Goal: Information Seeking & Learning: Learn about a topic

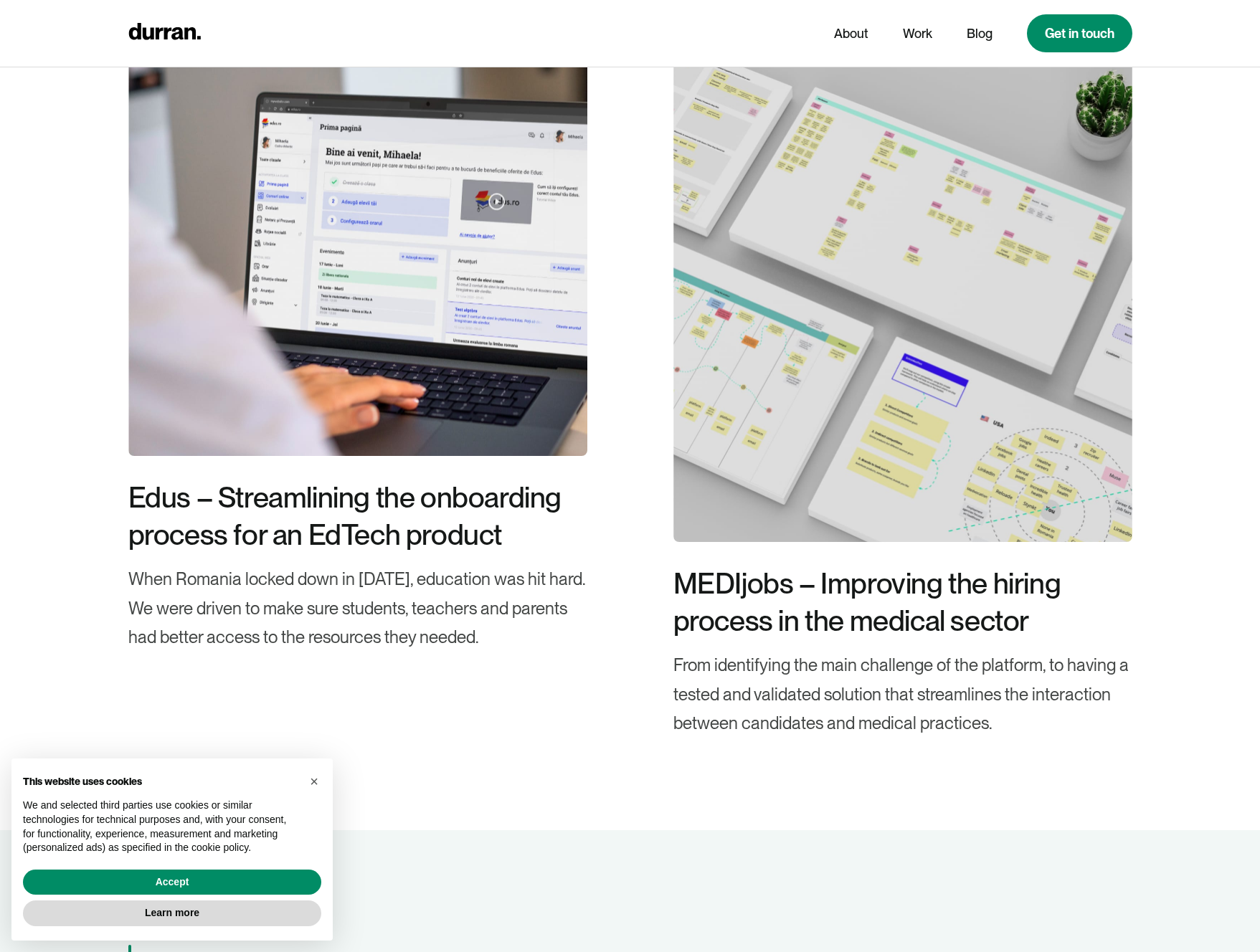
scroll to position [4145, 0]
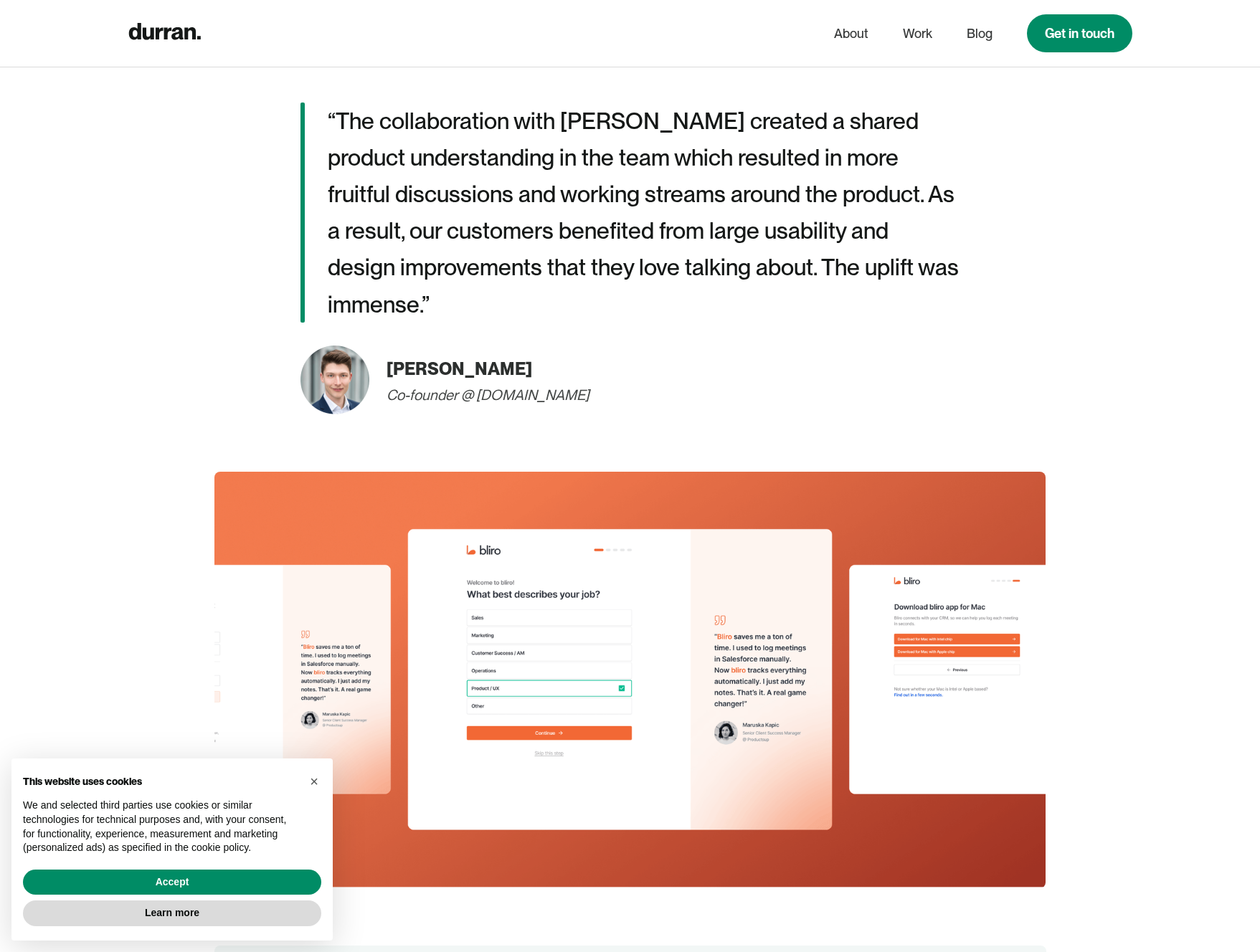
scroll to position [2517, 0]
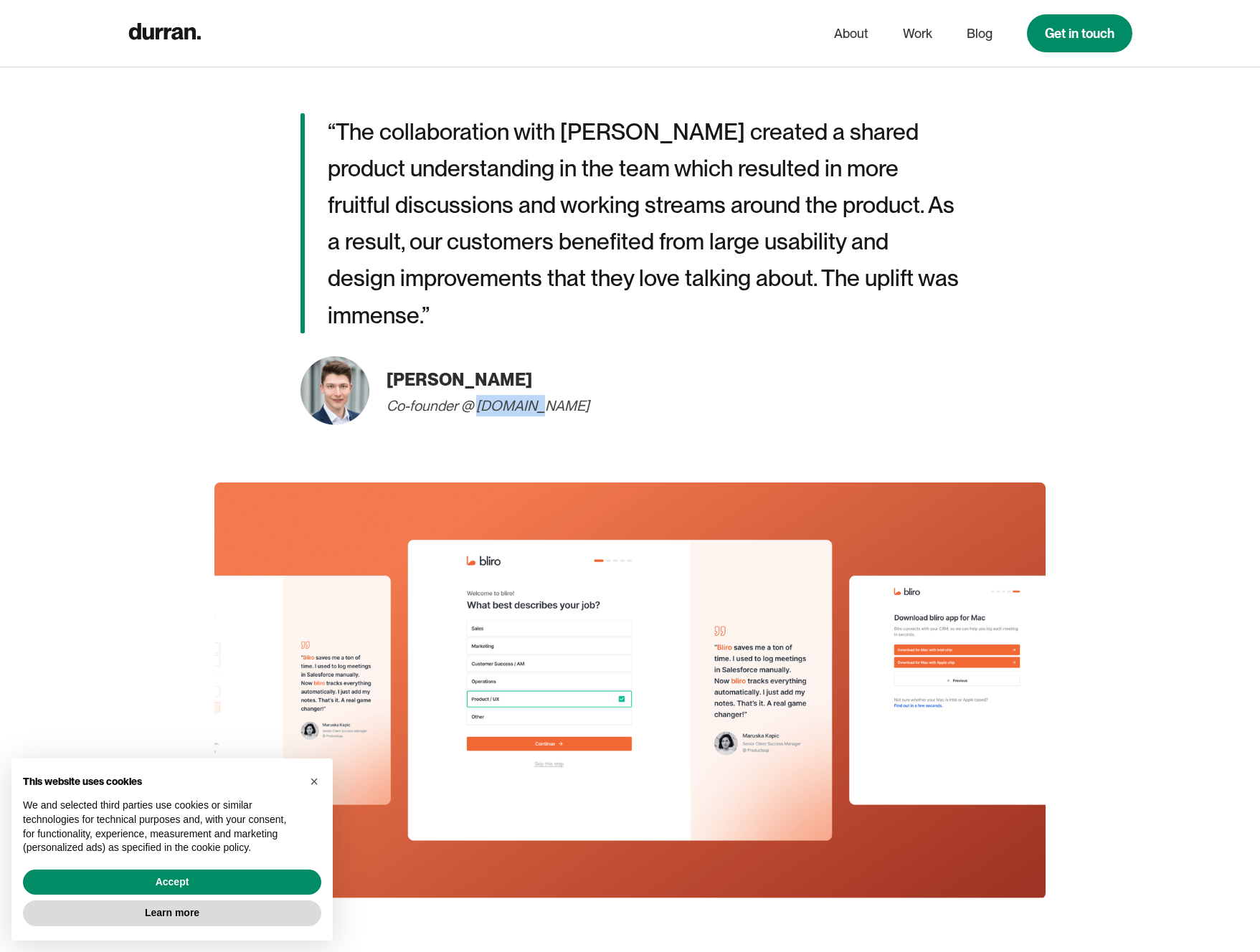
drag, startPoint x: 478, startPoint y: 405, endPoint x: 576, endPoint y: 410, distance: 98.1
click at [576, 410] on div "[PERSON_NAME] Co-founder @ [DOMAIN_NAME]" at bounding box center [630, 390] width 660 height 69
copy div "[DOMAIN_NAME]"
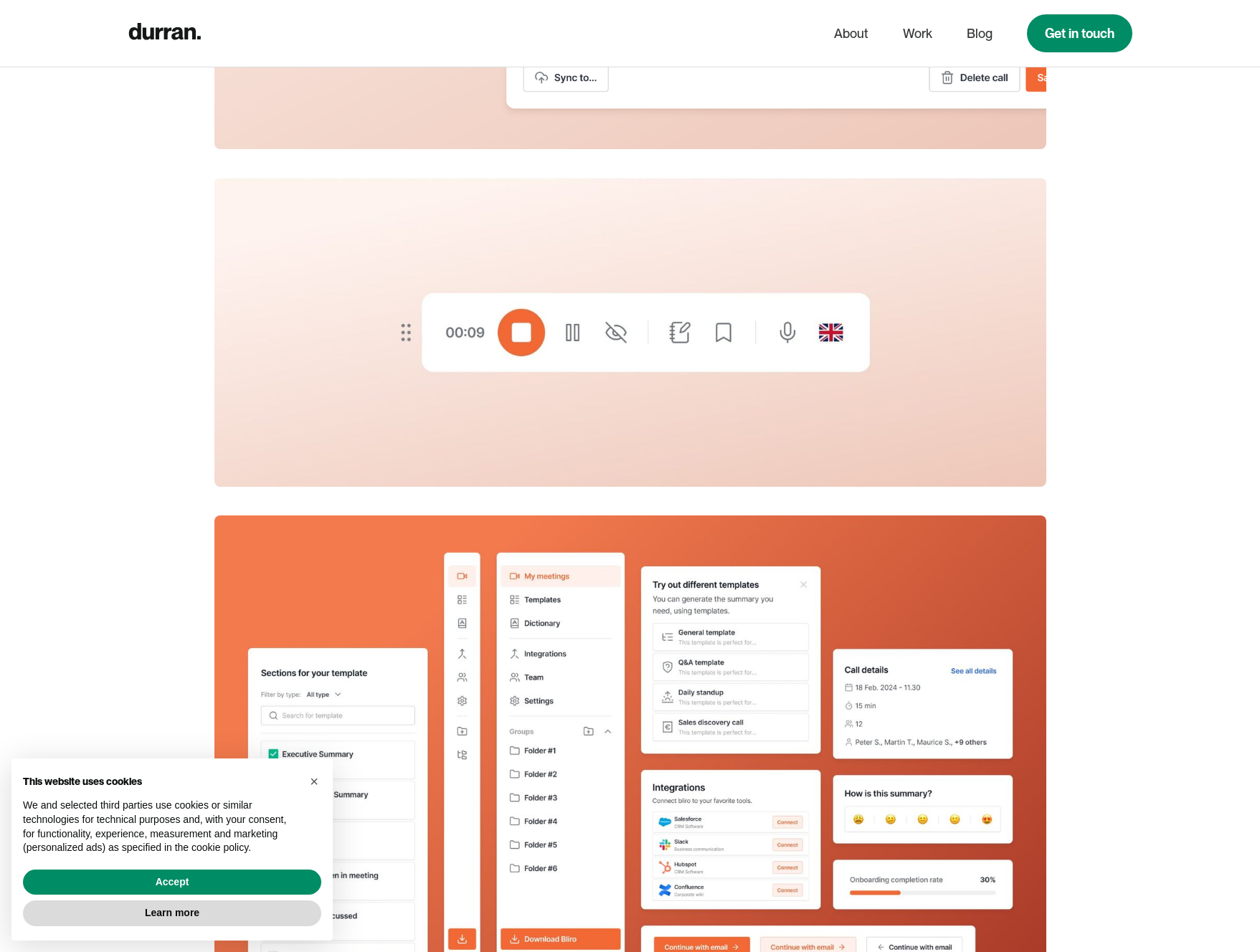
scroll to position [8999, 0]
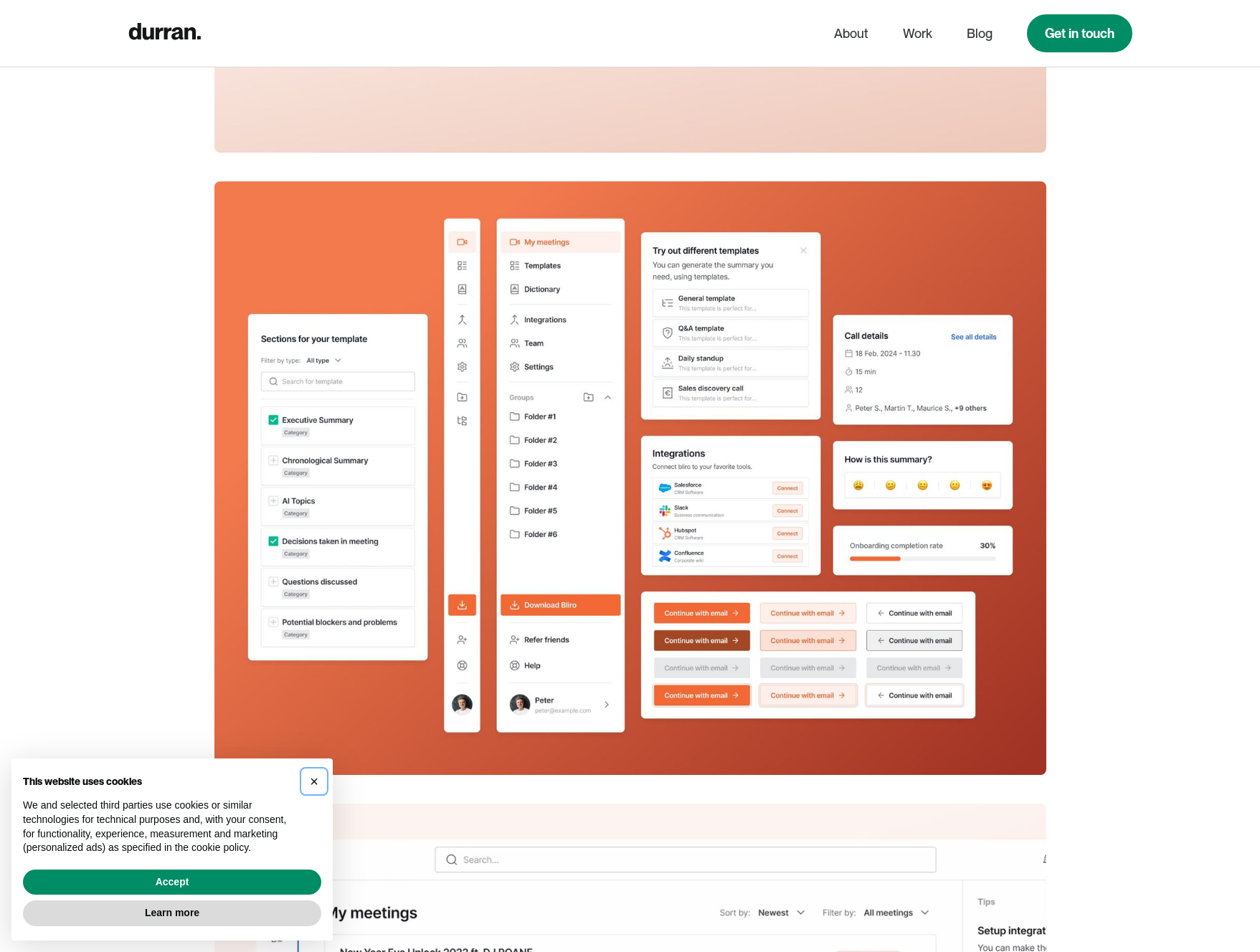
click at [311, 779] on span "×" at bounding box center [314, 782] width 9 height 16
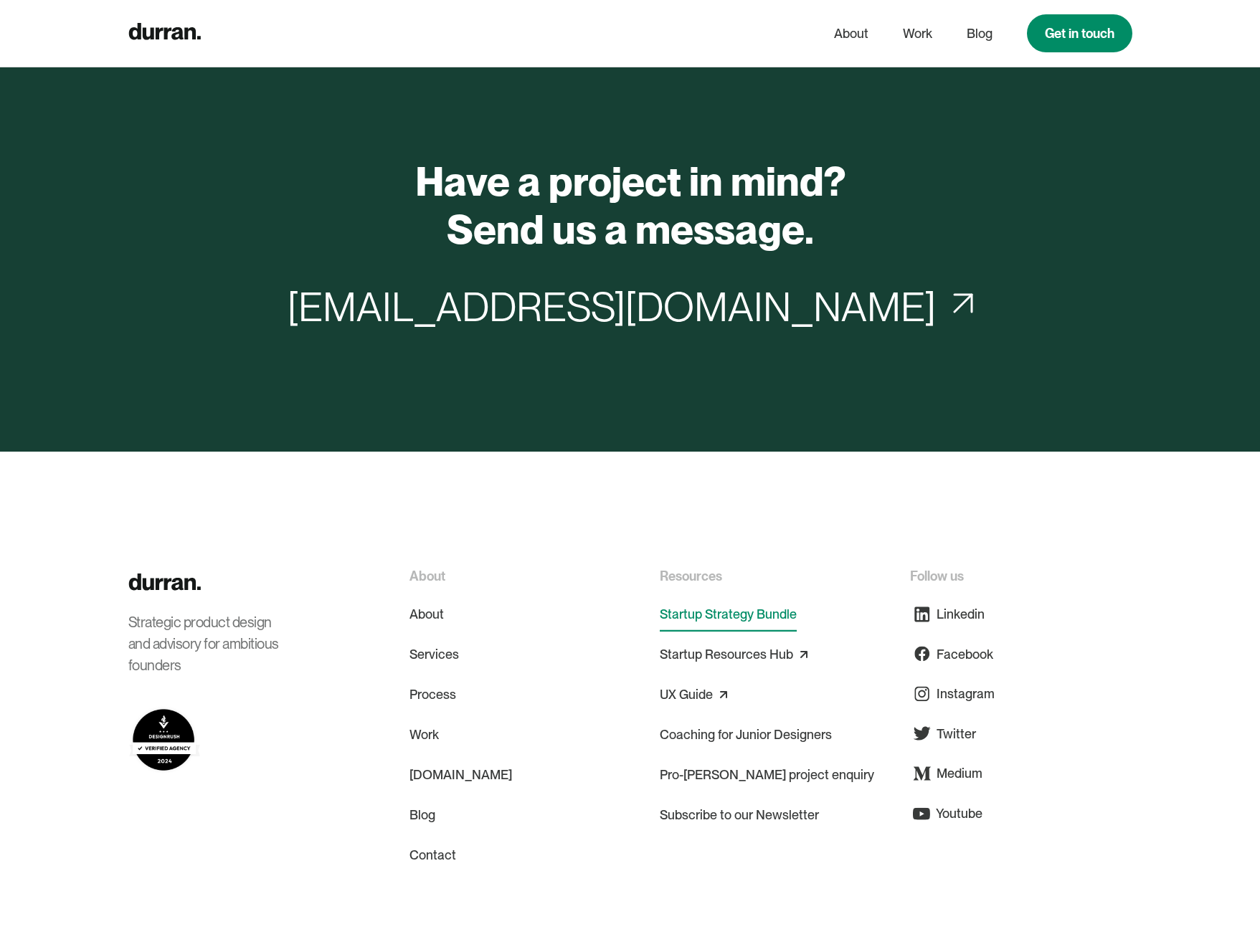
scroll to position [12023, 0]
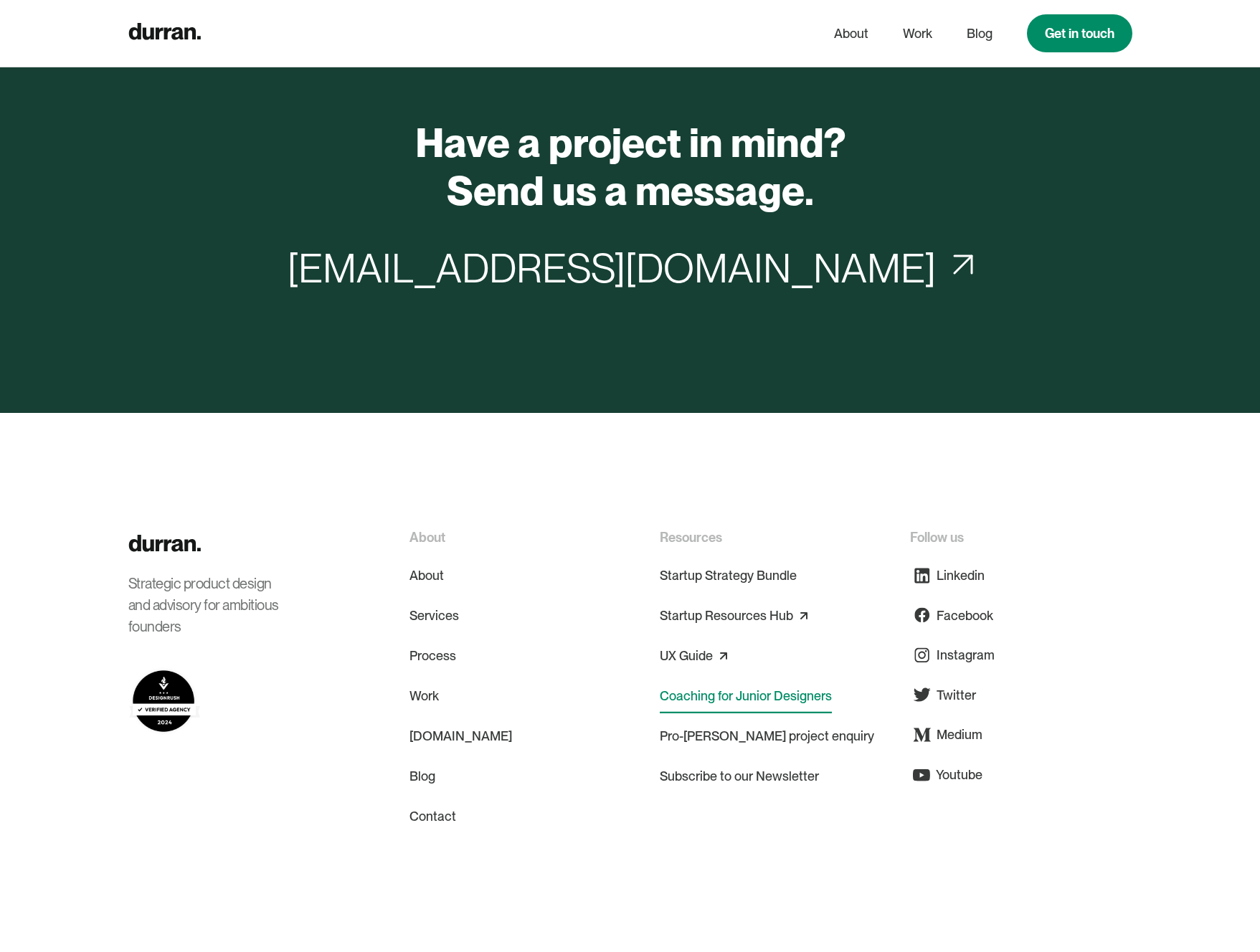
click at [700, 694] on link "Coaching for Junior Designers" at bounding box center [745, 695] width 172 height 34
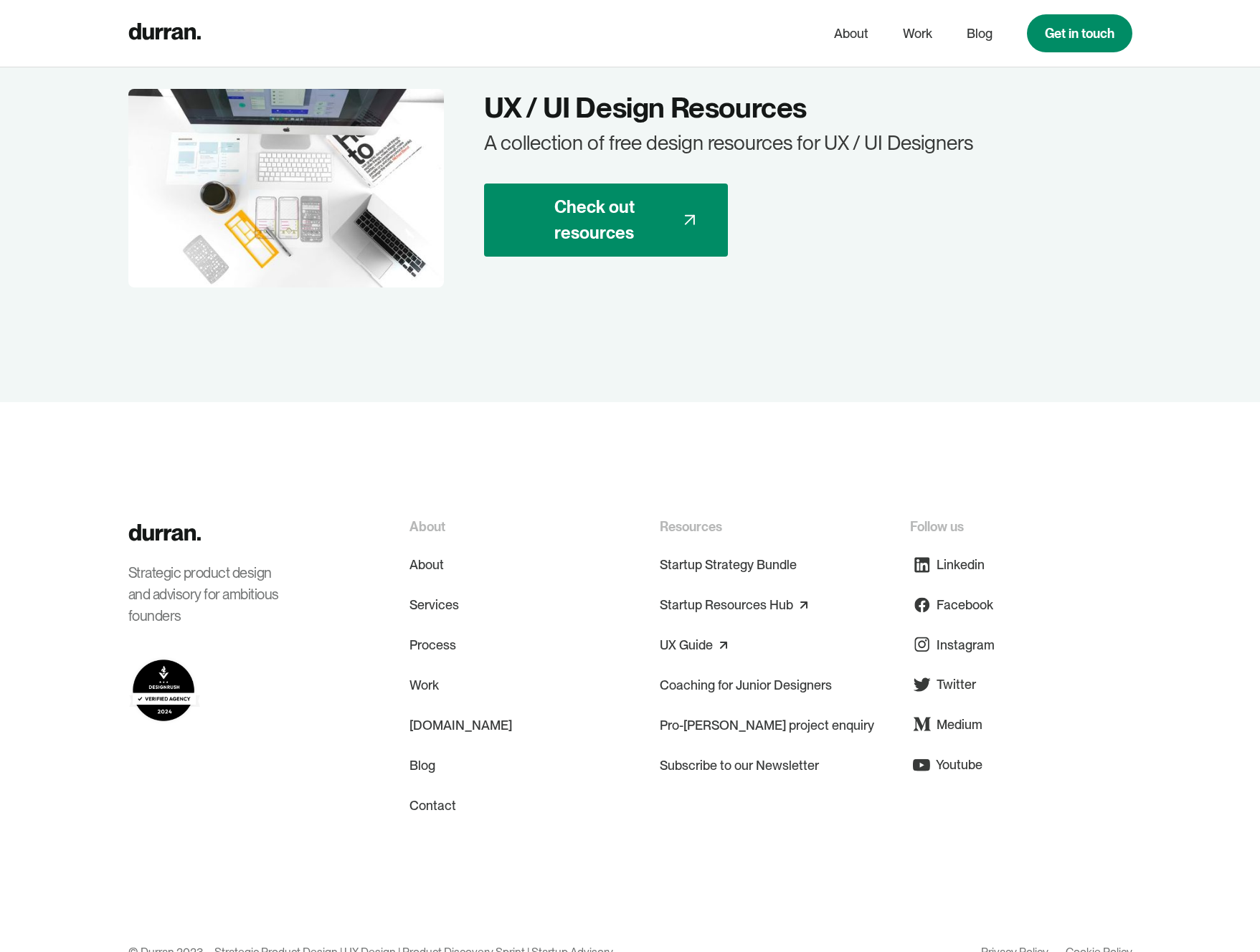
scroll to position [3168, 0]
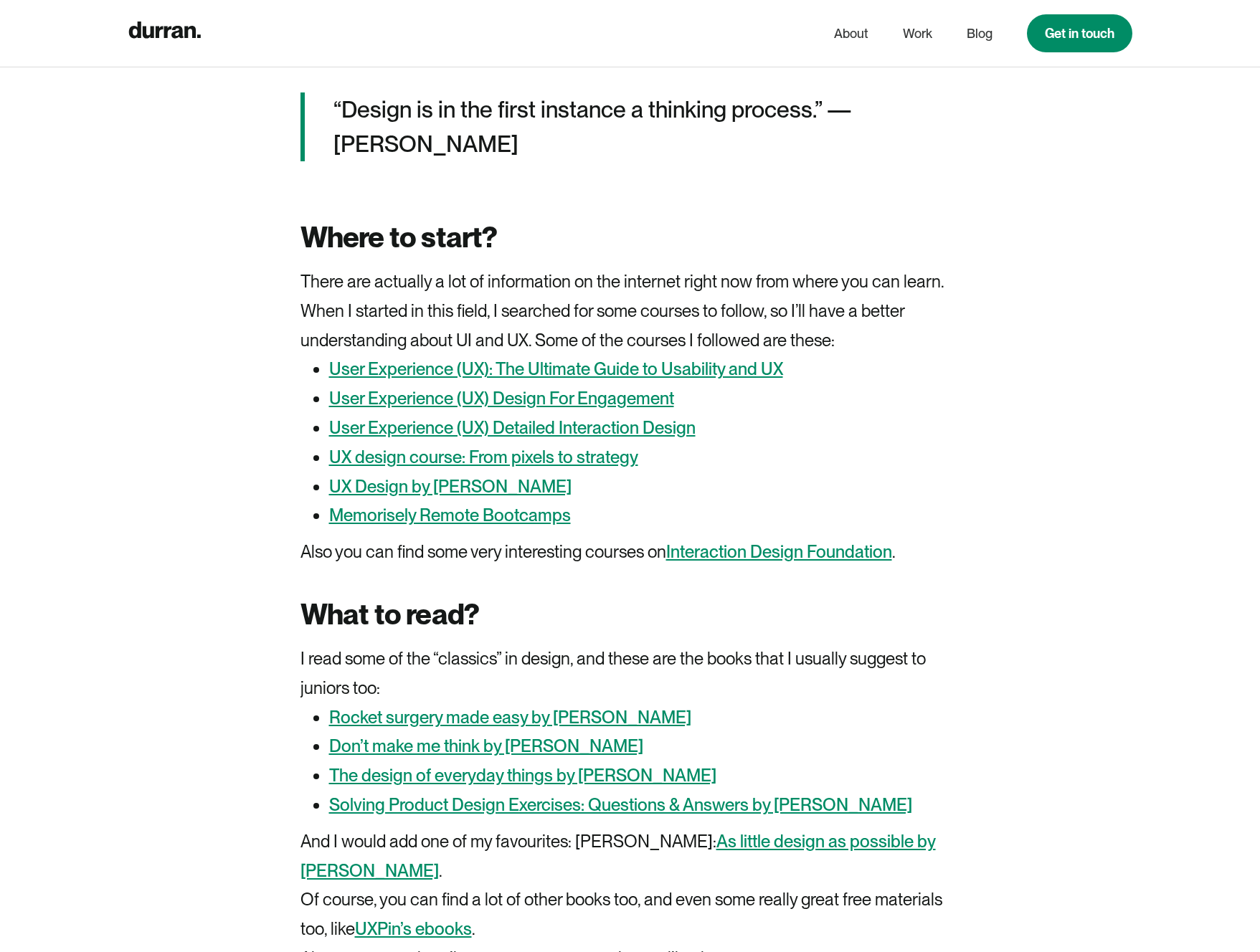
scroll to position [1554, 0]
